Goal: Transaction & Acquisition: Purchase product/service

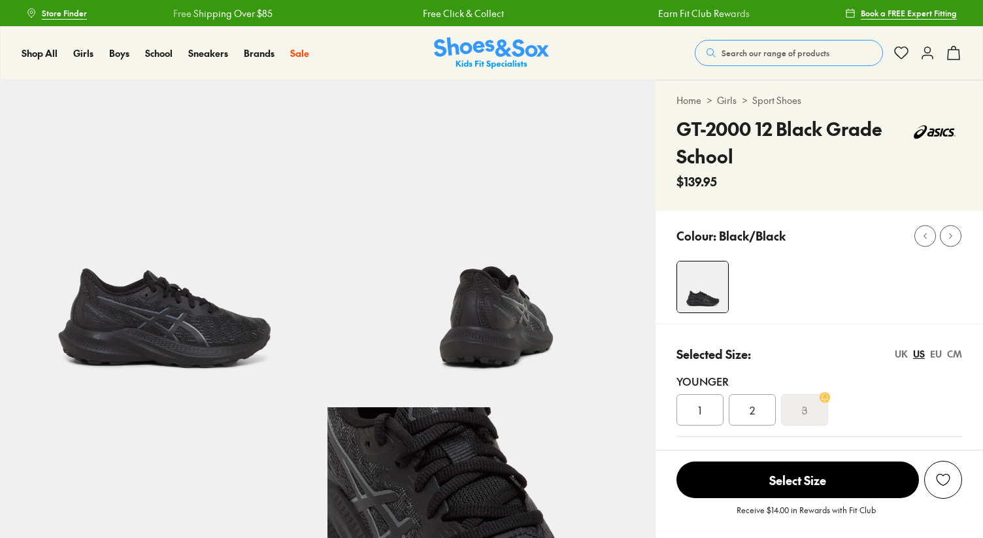
select select "*"
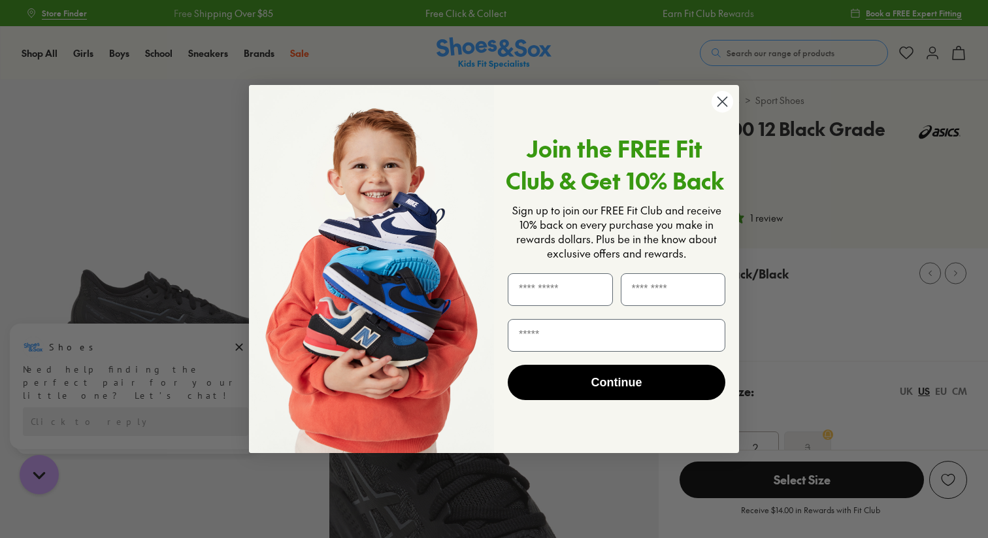
click at [720, 95] on circle "Close dialog" at bounding box center [723, 102] width 22 height 22
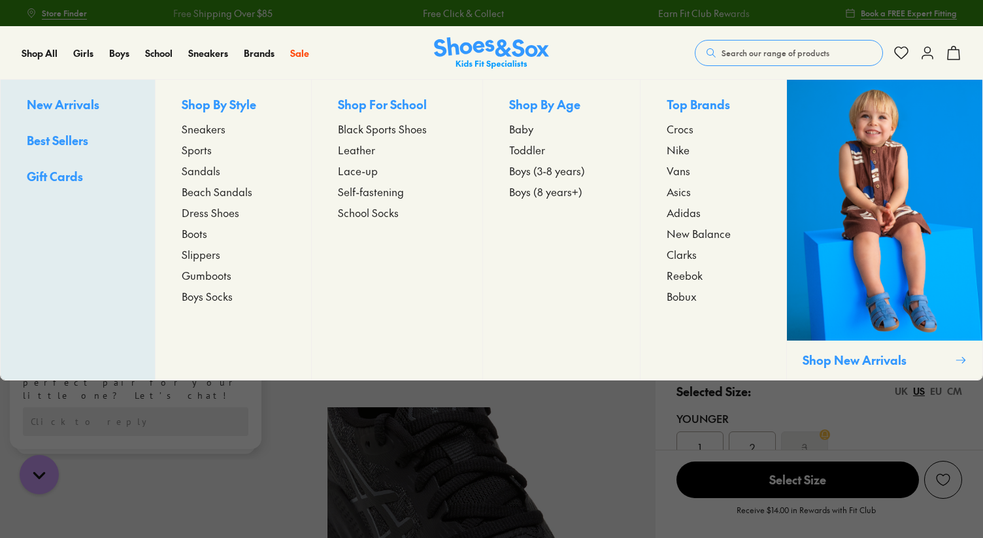
click at [211, 129] on span "Sneakers" at bounding box center [204, 129] width 44 height 16
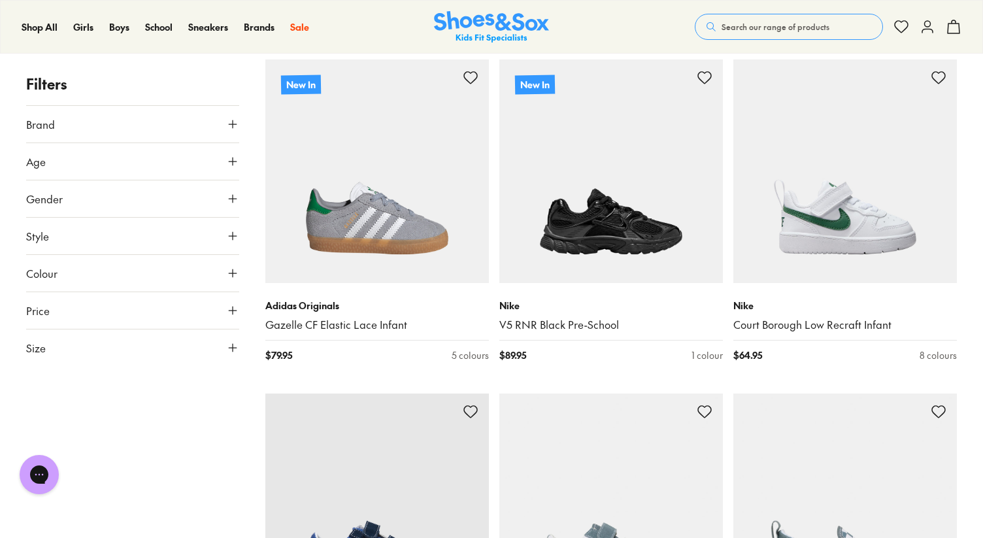
click at [234, 349] on icon at bounding box center [232, 347] width 13 height 13
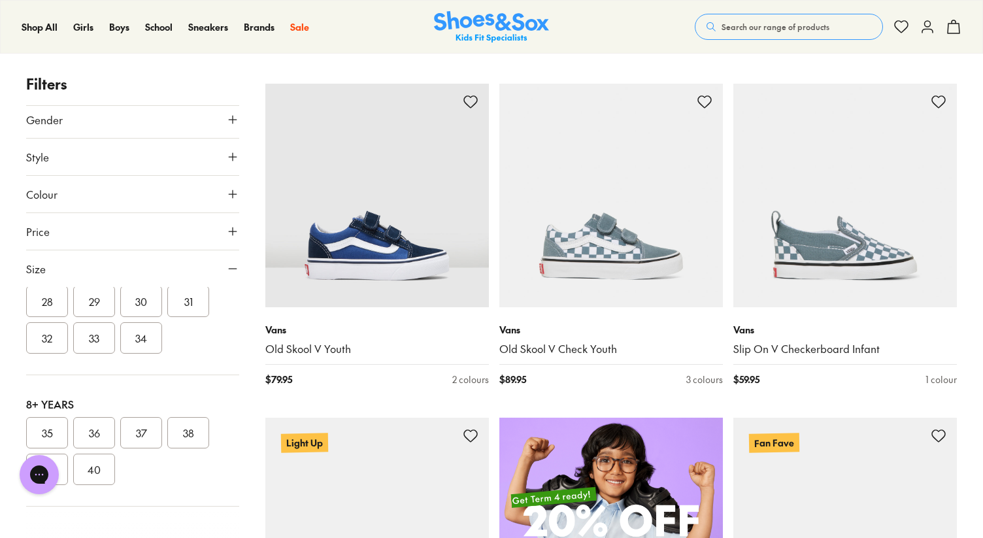
scroll to position [533, 0]
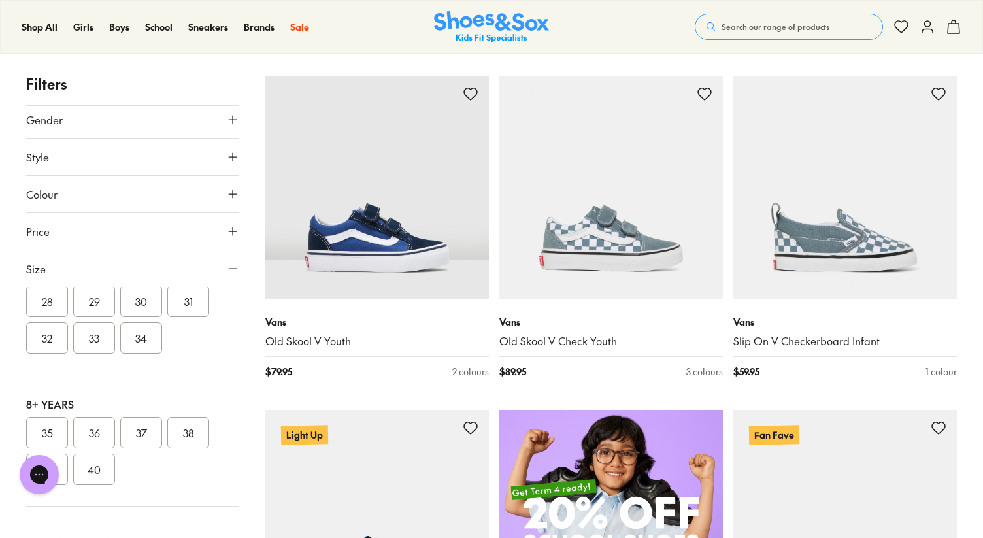
click at [59, 461] on div "Chat with us" at bounding box center [39, 474] width 52 height 48
click at [58, 461] on div "Chat with us" at bounding box center [39, 474] width 52 height 48
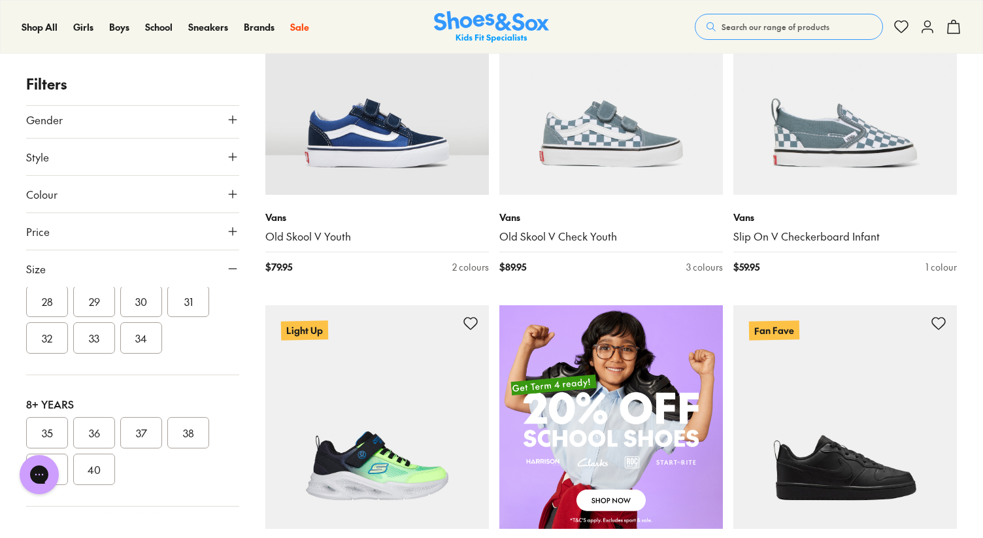
scroll to position [684, 0]
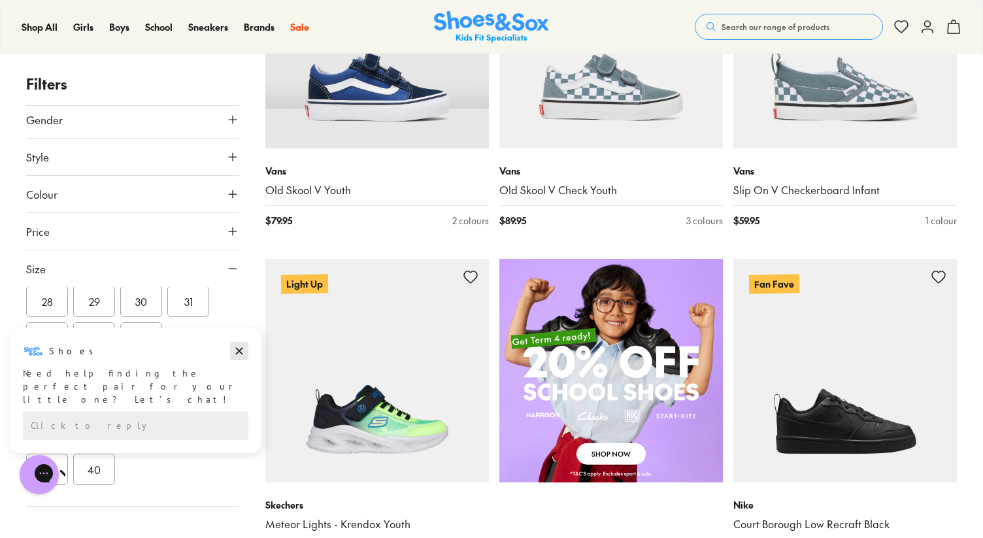
click at [239, 350] on icon "Dismiss campaign" at bounding box center [239, 351] width 7 height 7
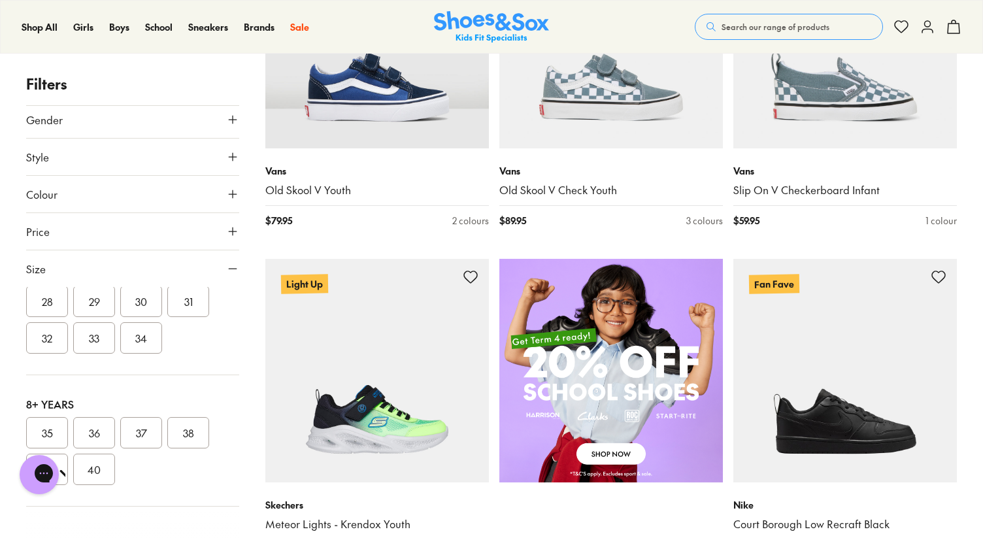
click at [62, 460] on div "Chat with us" at bounding box center [39, 474] width 52 height 48
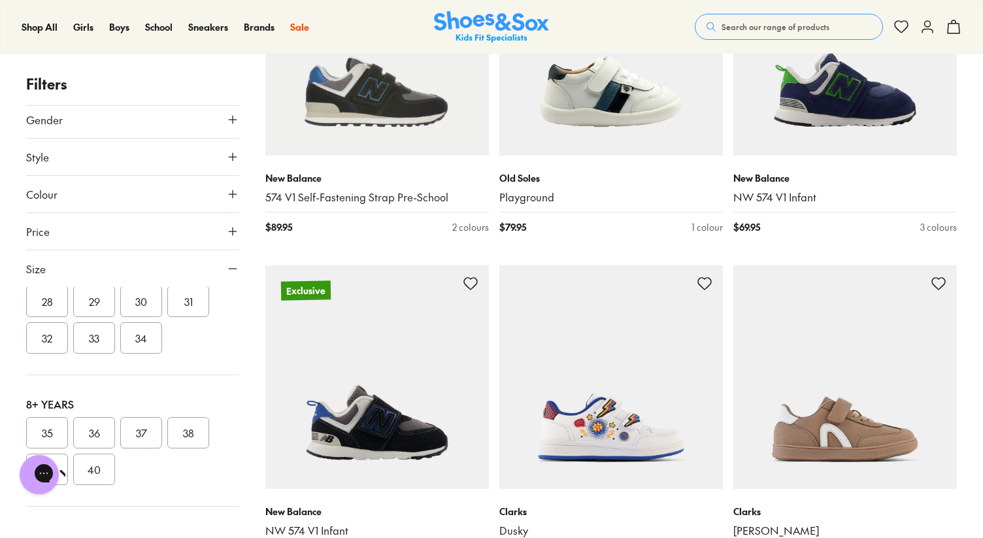
scroll to position [1678, 0]
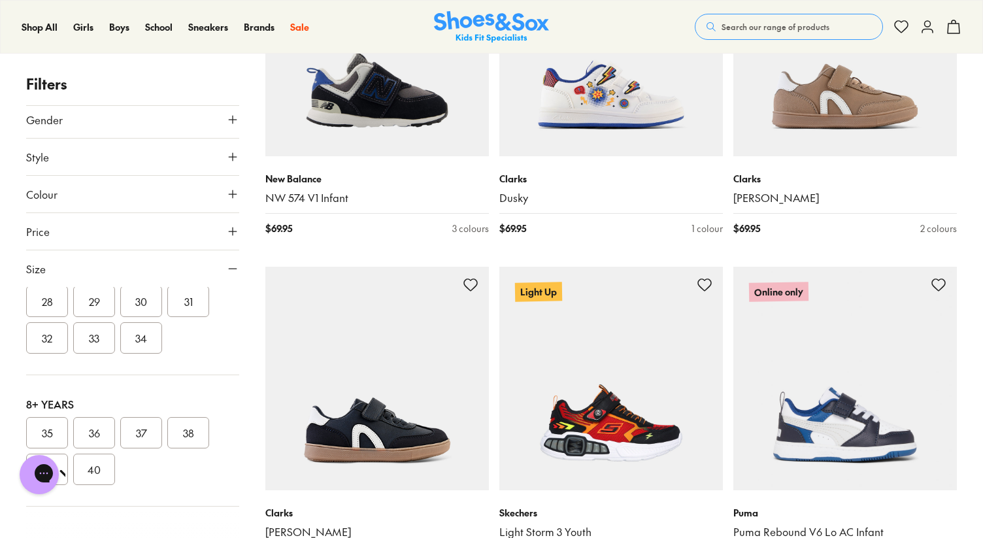
click at [62, 460] on div "Chat with us" at bounding box center [39, 474] width 52 height 48
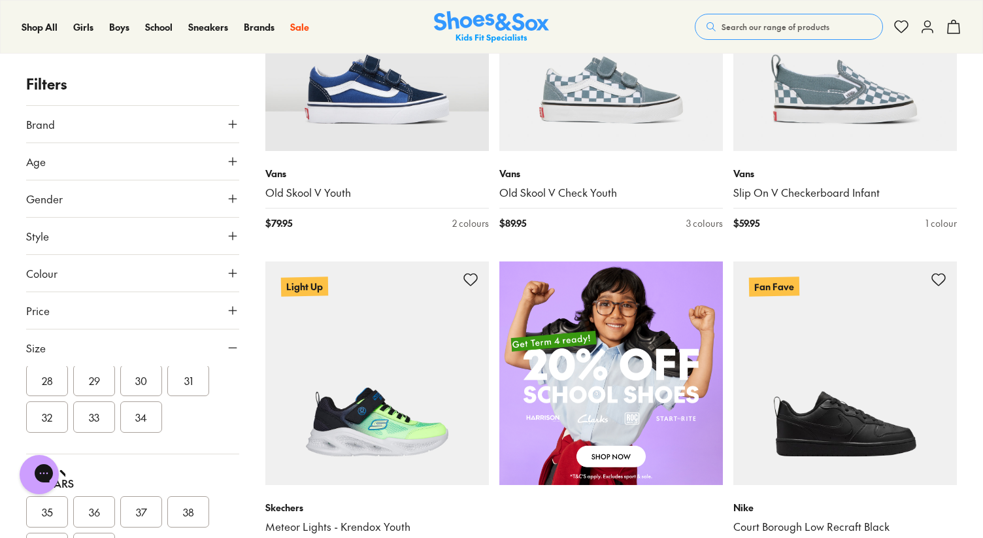
scroll to position [680, 0]
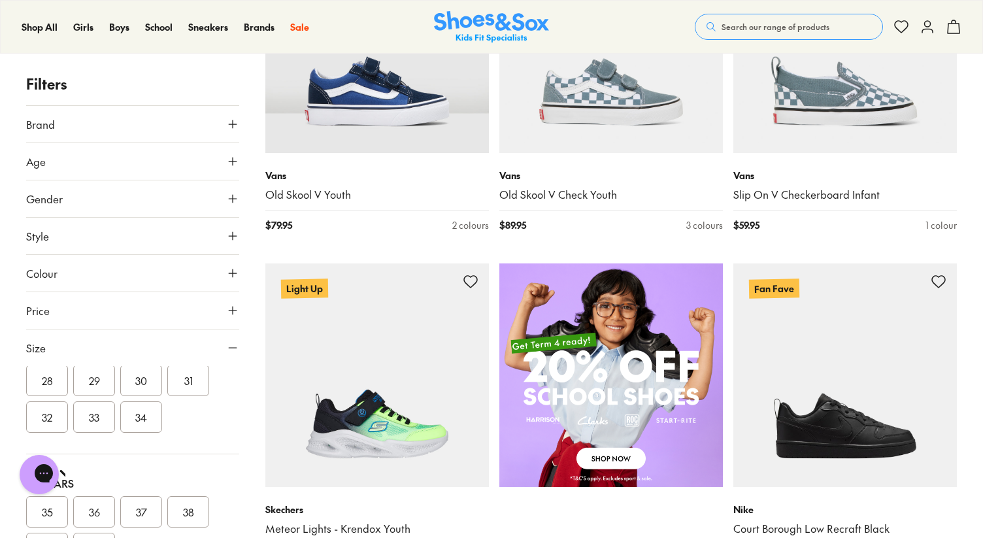
click at [226, 348] on icon at bounding box center [232, 347] width 13 height 13
click at [33, 350] on span "Size" at bounding box center [36, 348] width 20 height 16
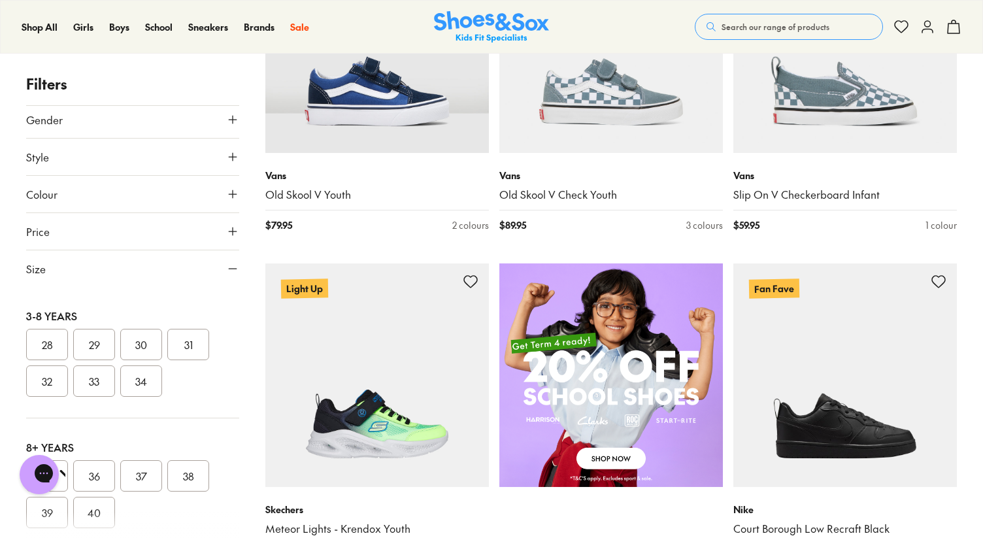
scroll to position [271, 0]
click at [56, 510] on button "39" at bounding box center [47, 501] width 42 height 31
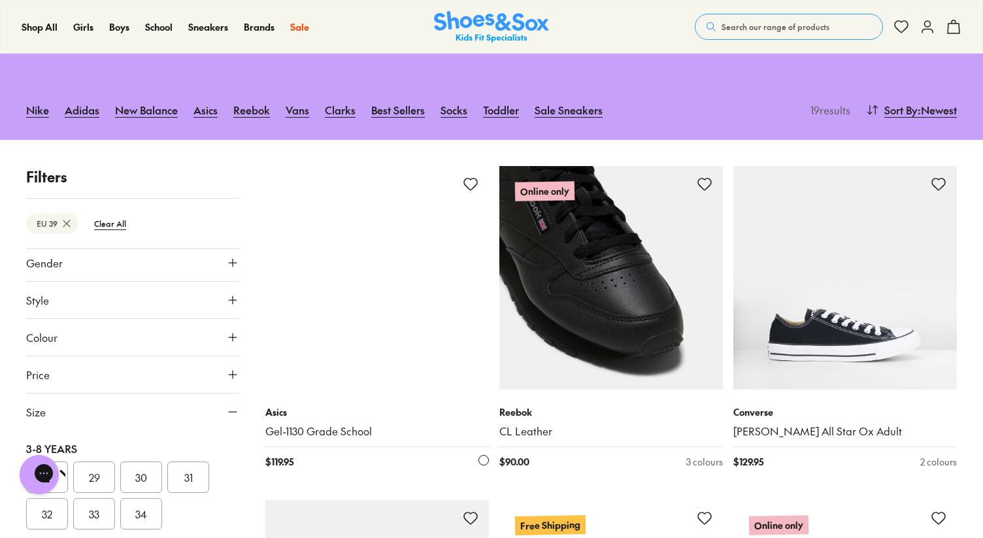
scroll to position [118, 0]
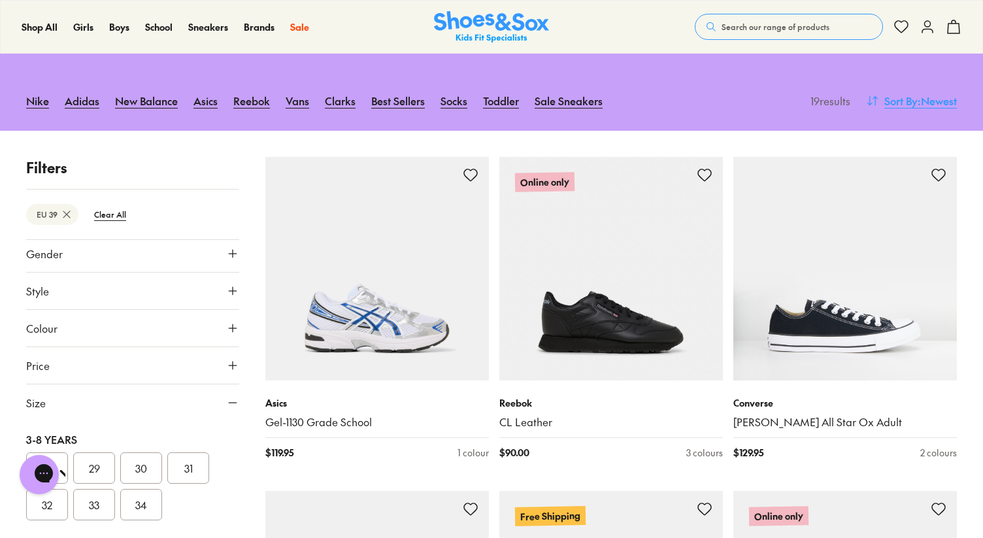
click at [941, 103] on span ": Newest" at bounding box center [937, 101] width 39 height 16
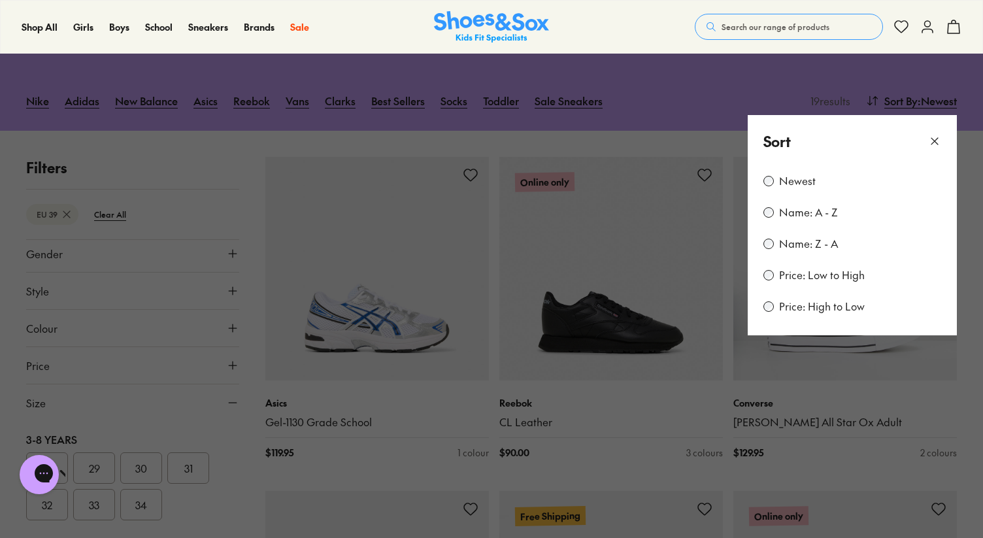
click at [810, 308] on label "Price: High to Low" at bounding box center [822, 306] width 86 height 14
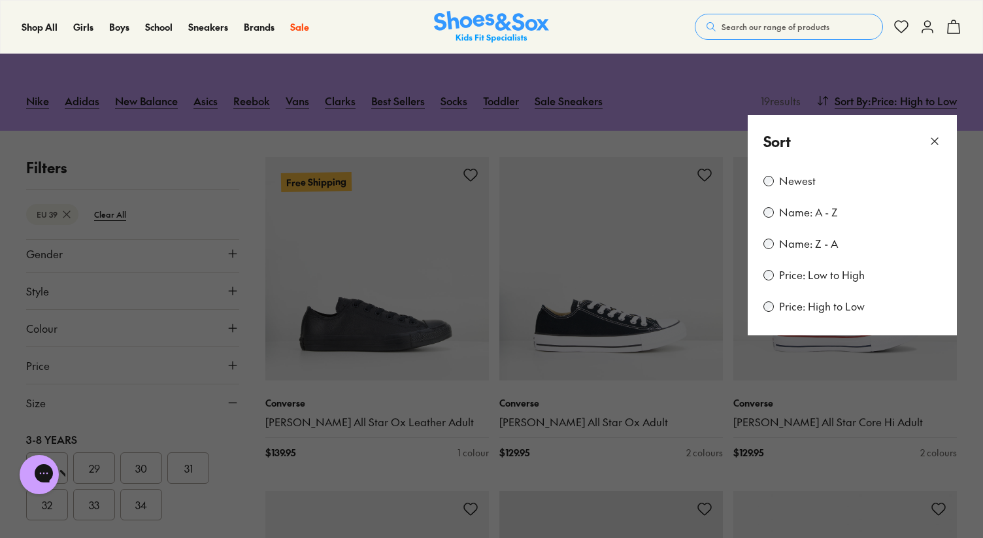
click at [593, 73] on button at bounding box center [491, 269] width 983 height 538
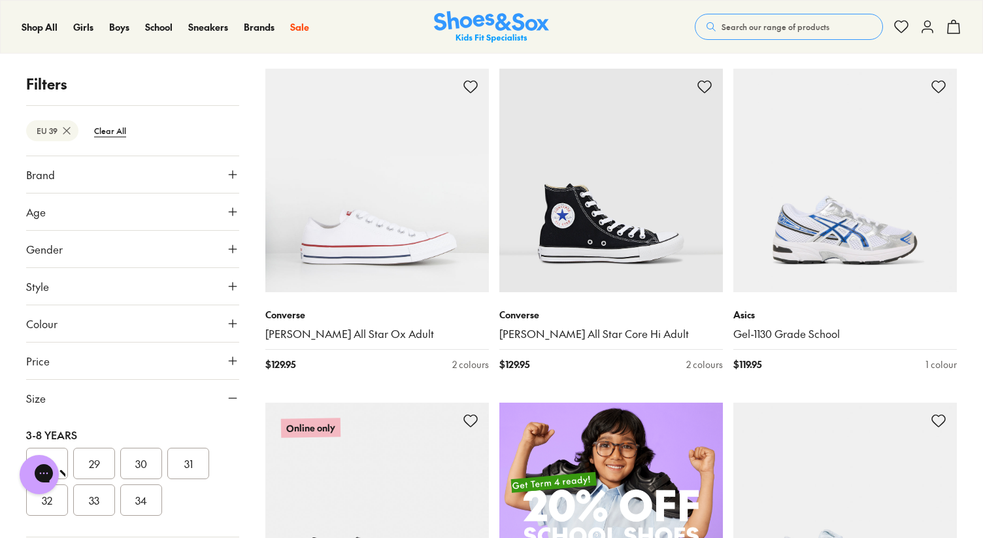
click at [190, 288] on button "Style" at bounding box center [132, 286] width 213 height 37
click at [75, 322] on label "Sneakers" at bounding box center [61, 318] width 39 height 14
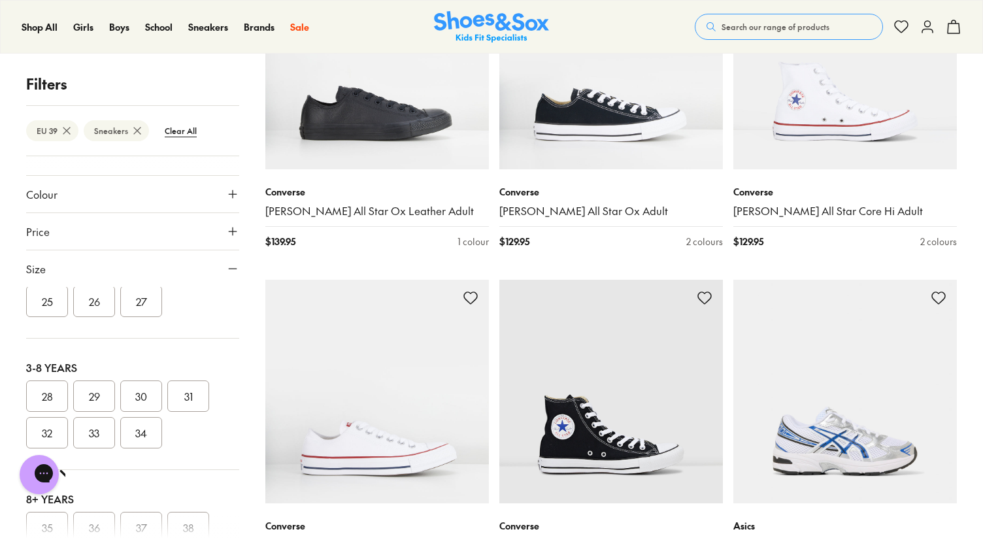
scroll to position [292, 0]
